Goal: Obtain resource: Obtain resource

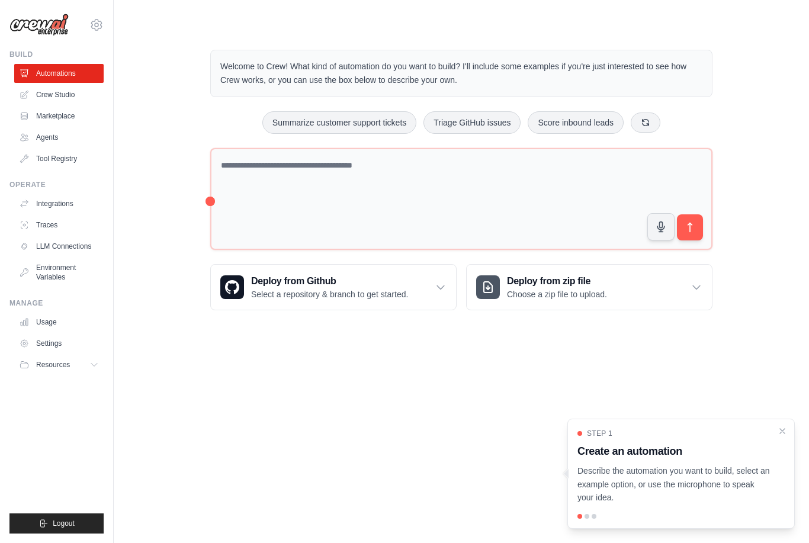
click at [91, 364] on icon at bounding box center [93, 364] width 9 height 9
click at [47, 268] on link "Environment Variables" at bounding box center [58, 272] width 89 height 28
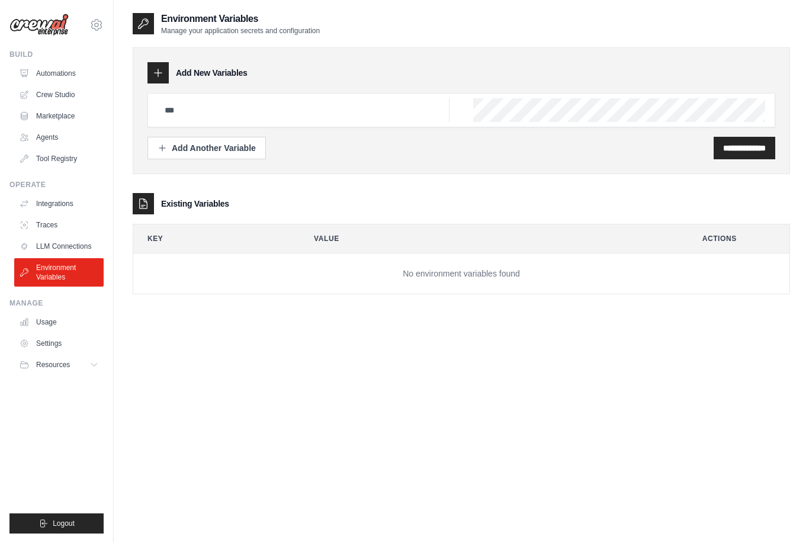
click at [55, 255] on link "LLM Connections" at bounding box center [58, 246] width 89 height 19
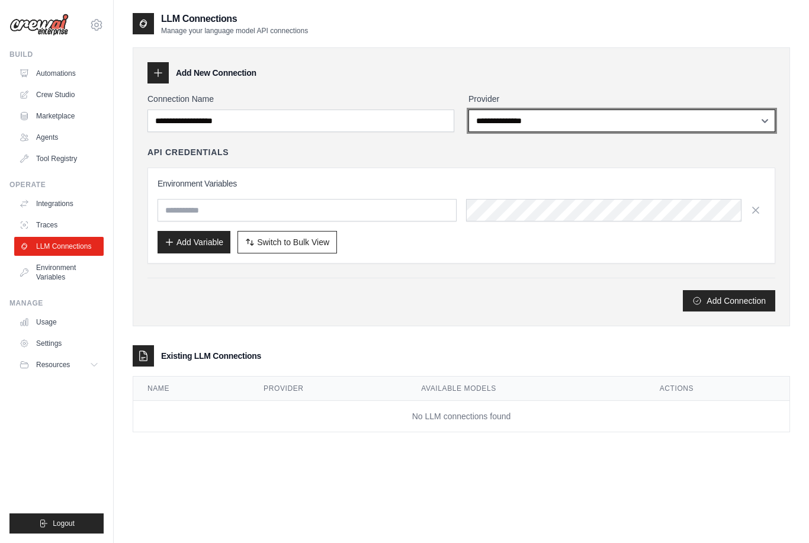
click at [765, 127] on select "**********" at bounding box center [622, 121] width 307 height 23
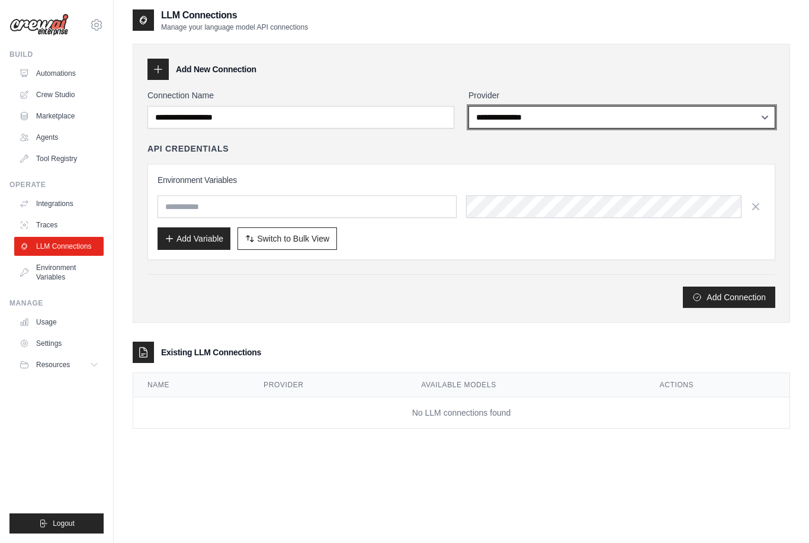
click at [761, 121] on select "**********" at bounding box center [622, 117] width 307 height 23
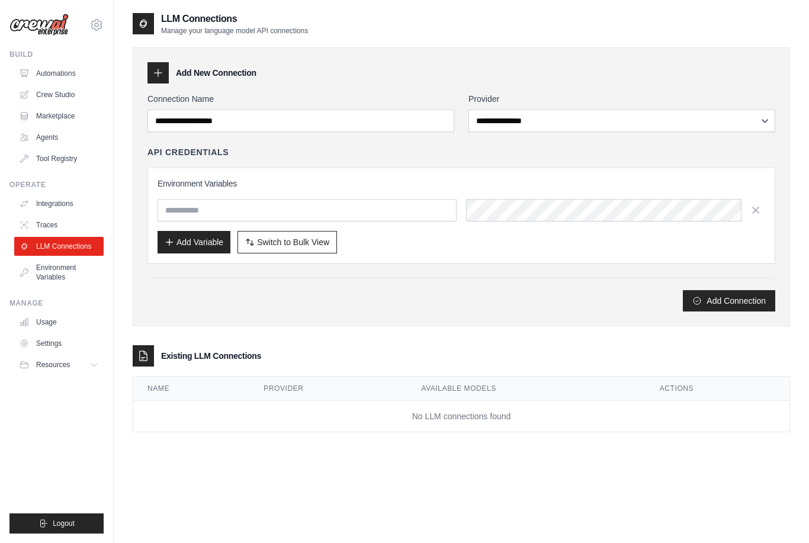
click at [50, 76] on link "Automations" at bounding box center [58, 73] width 89 height 19
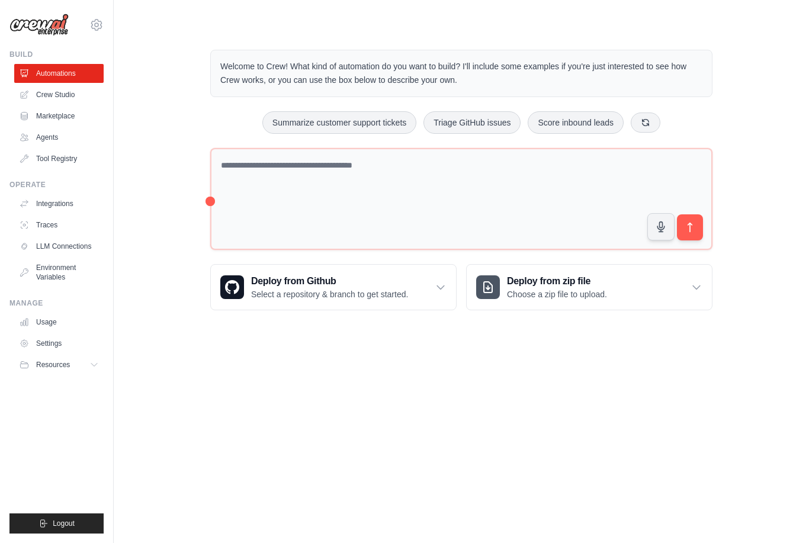
click at [50, 98] on link "Crew Studio" at bounding box center [58, 94] width 89 height 19
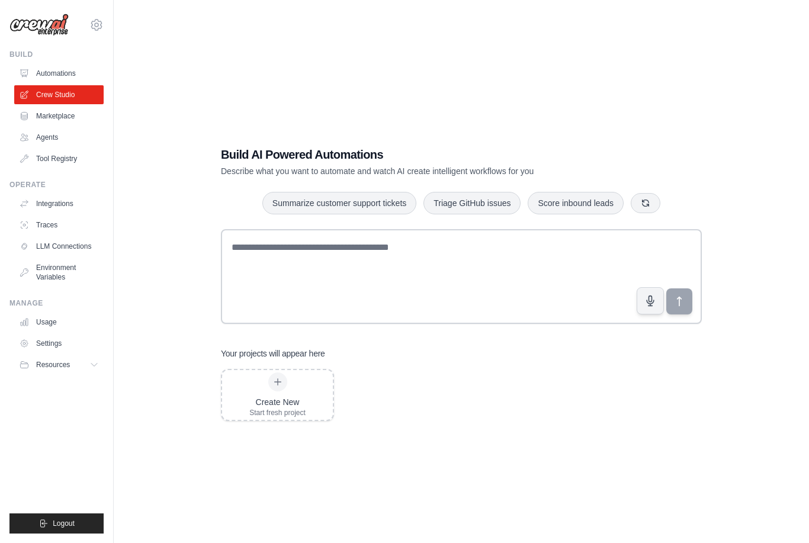
click at [55, 114] on link "Marketplace" at bounding box center [58, 116] width 89 height 19
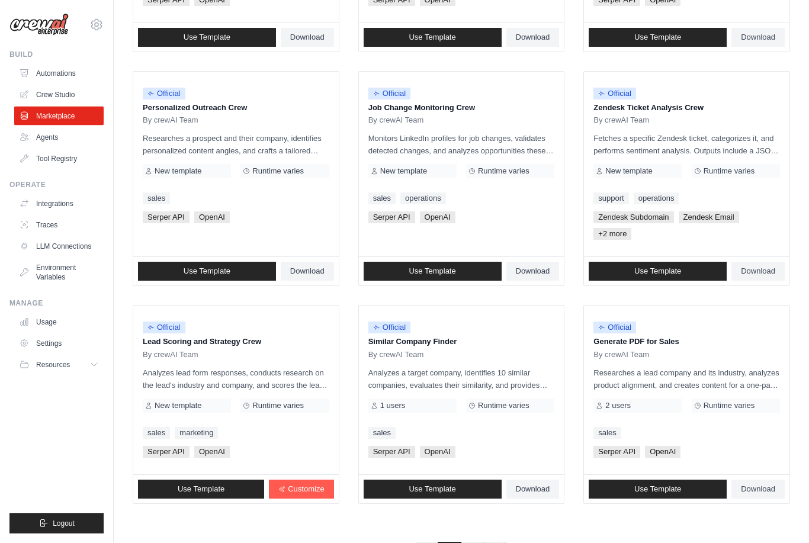
scroll to position [548, 0]
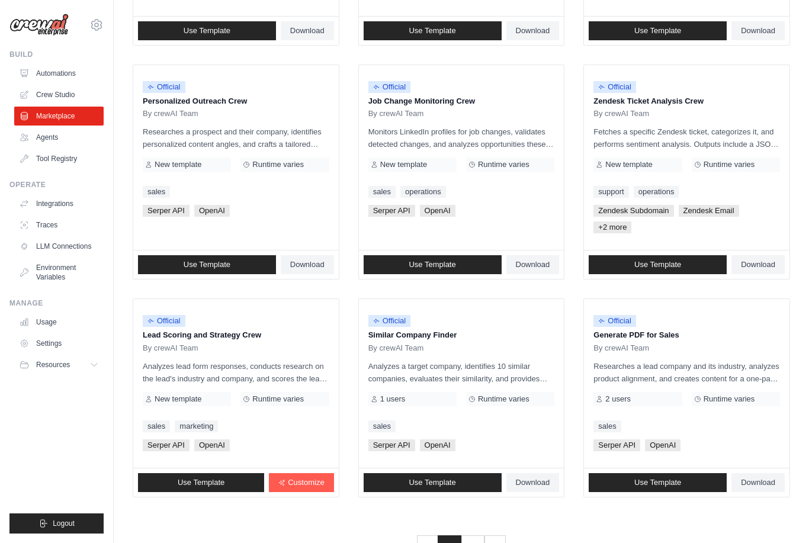
click at [478, 543] on link "2" at bounding box center [473, 546] width 24 height 21
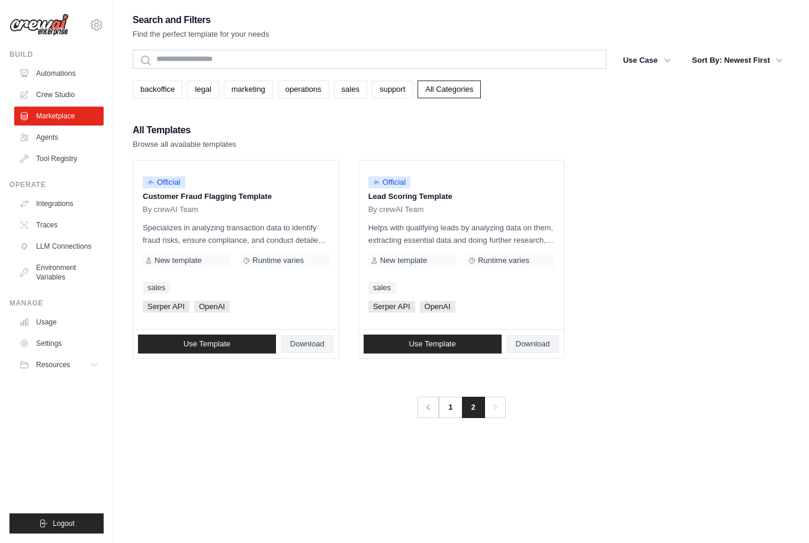
click at [450, 413] on link "1" at bounding box center [450, 407] width 24 height 21
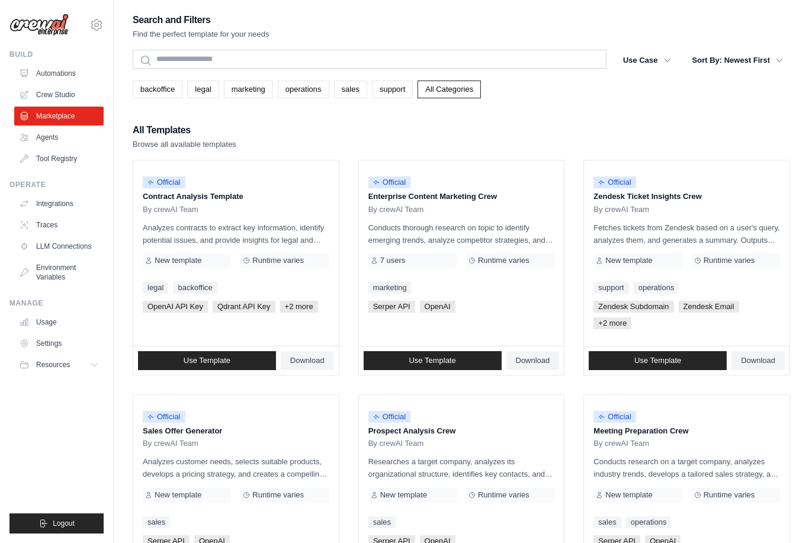
click at [454, 236] on p "Conducts thorough research on topic to identify emerging trends, analyze compet…" at bounding box center [462, 234] width 187 height 25
click at [465, 203] on div "Official Enterprise Content Marketing Crew By crewAI Team" at bounding box center [462, 192] width 187 height 44
click at [44, 159] on link "Tool Registry" at bounding box center [58, 158] width 89 height 19
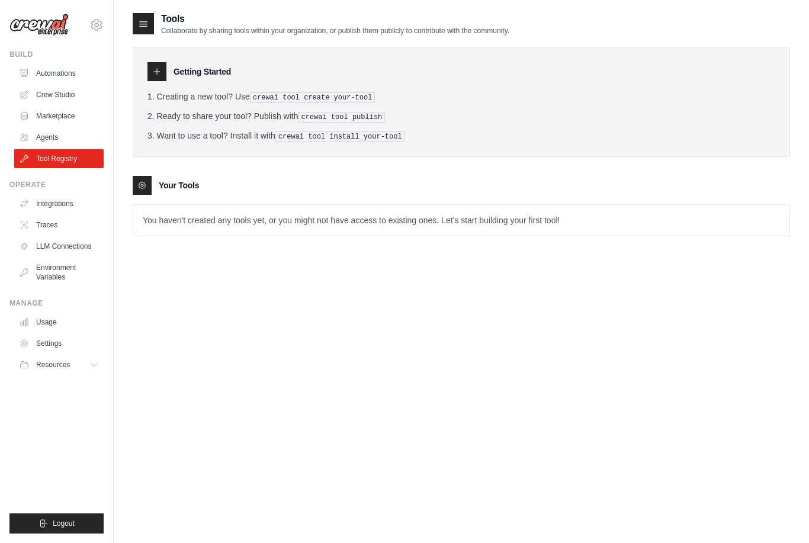
click at [40, 133] on link "Agents" at bounding box center [58, 137] width 89 height 19
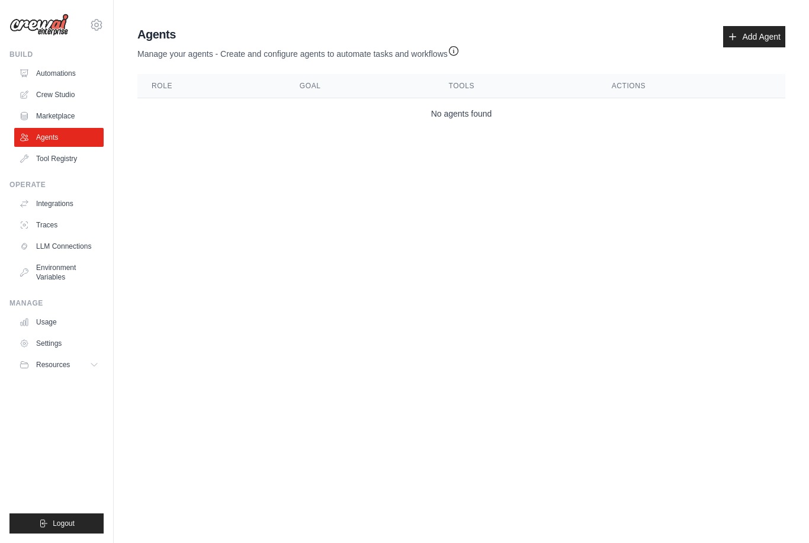
click at [47, 116] on link "Marketplace" at bounding box center [58, 116] width 89 height 19
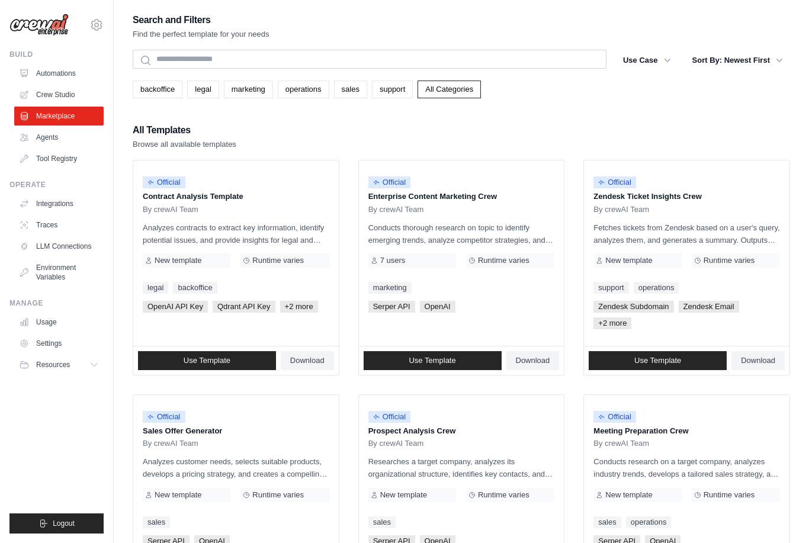
click at [504, 260] on span "Runtime varies" at bounding box center [504, 260] width 52 height 9
click at [470, 214] on div "Official Enterprise Content Marketing Crew By crewAI Team Conducts thorough res…" at bounding box center [462, 253] width 206 height 185
click at [398, 187] on span "Official" at bounding box center [390, 183] width 43 height 12
click at [441, 222] on p "Conducts thorough research on topic to identify emerging trends, analyze compet…" at bounding box center [462, 234] width 187 height 25
click at [449, 363] on span "Use Template" at bounding box center [432, 360] width 47 height 9
